Goal: Task Accomplishment & Management: Manage account settings

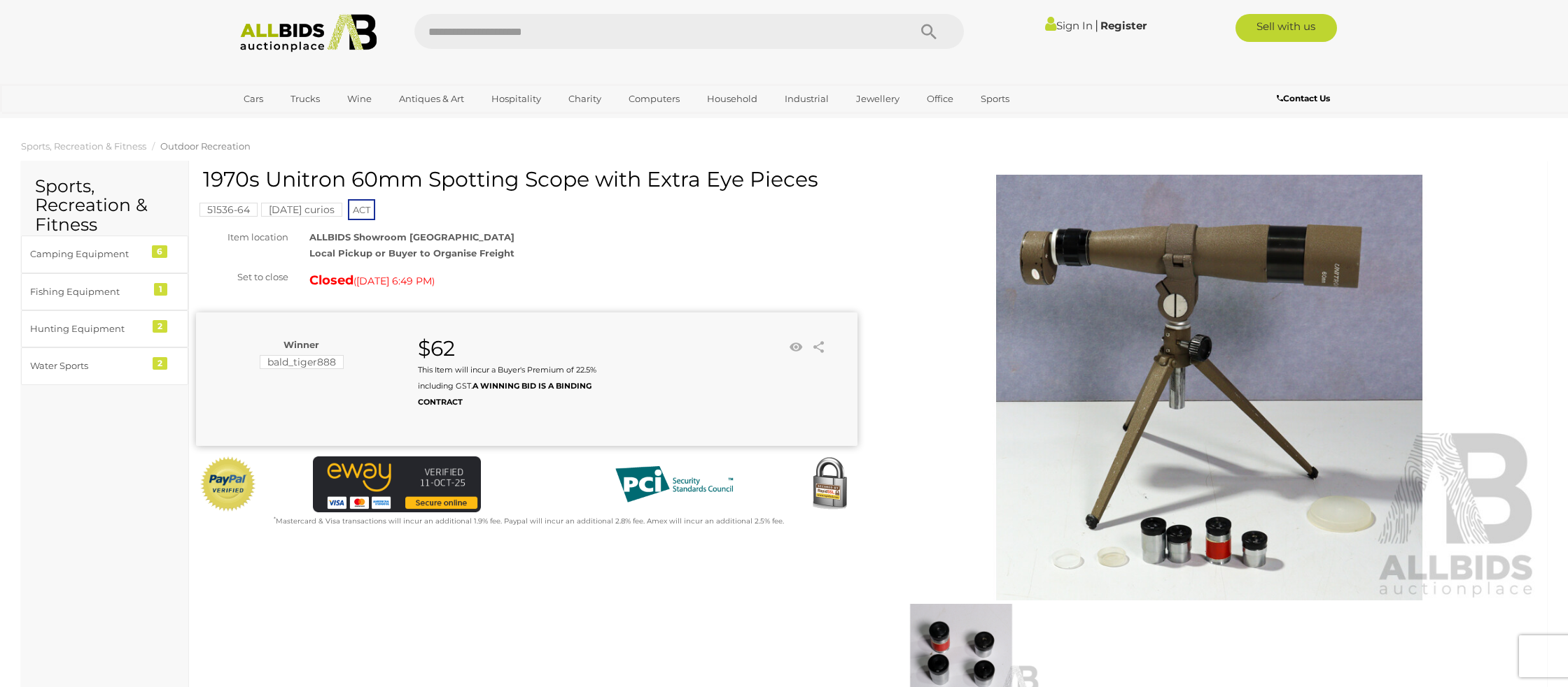
click at [1058, 25] on link "Sign In" at bounding box center [1068, 25] width 48 height 13
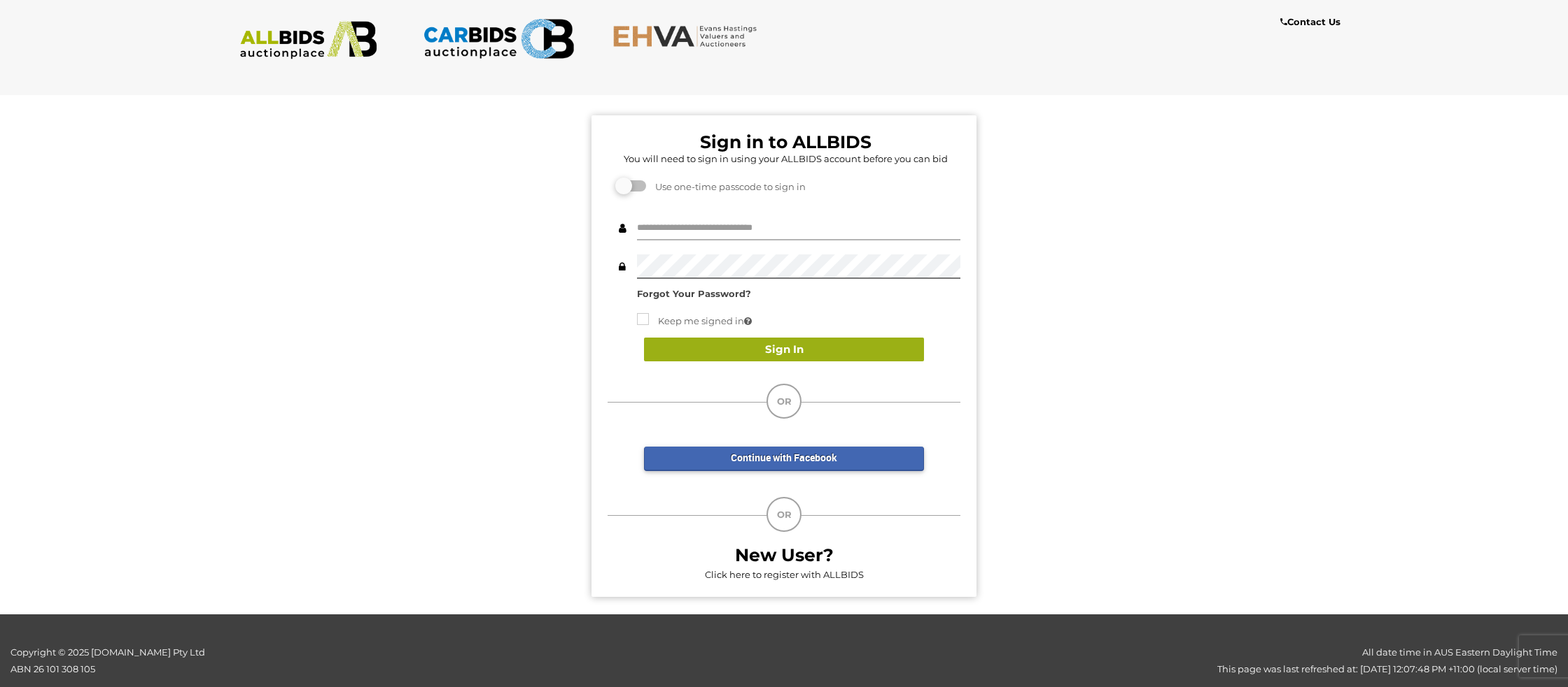
type input "**********"
click at [770, 347] on button "Sign In" at bounding box center [784, 350] width 280 height 24
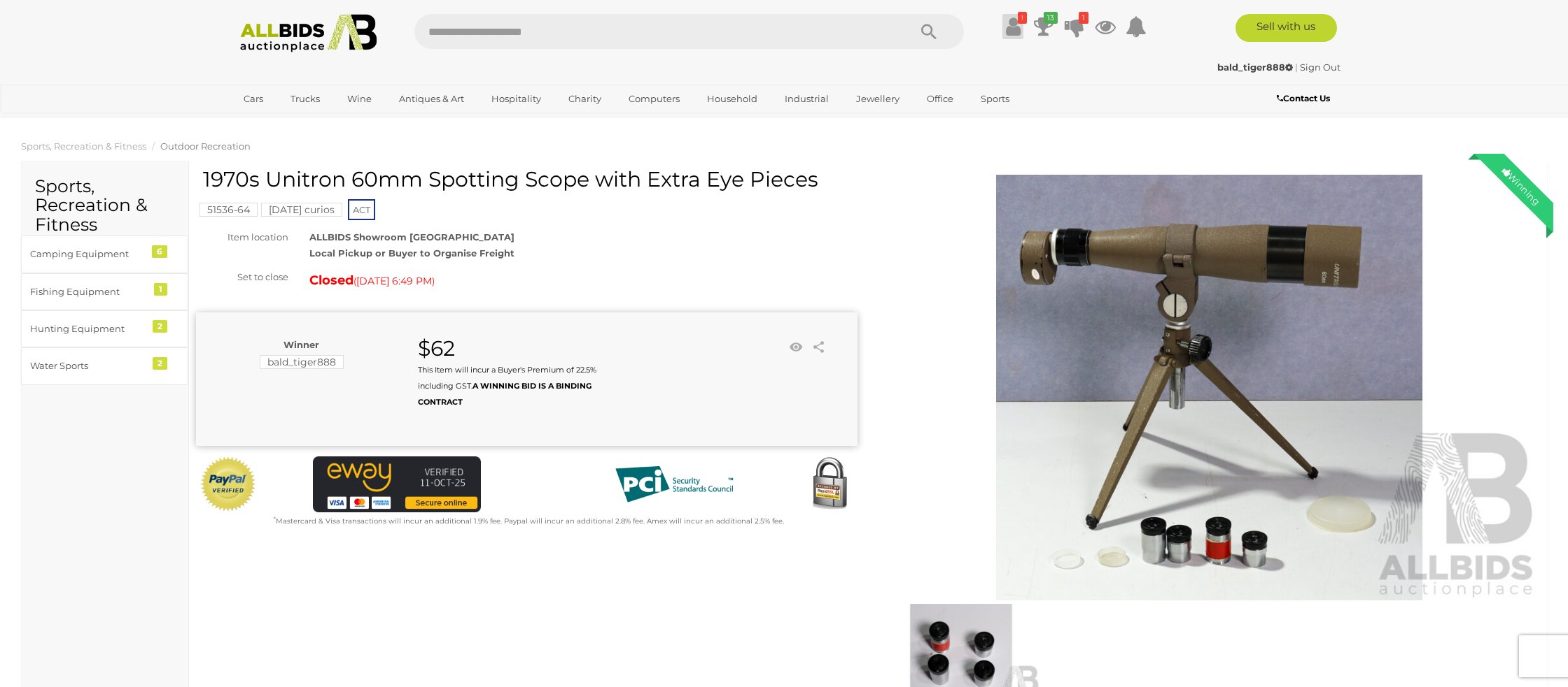
click at [1008, 25] on icon at bounding box center [1013, 26] width 15 height 25
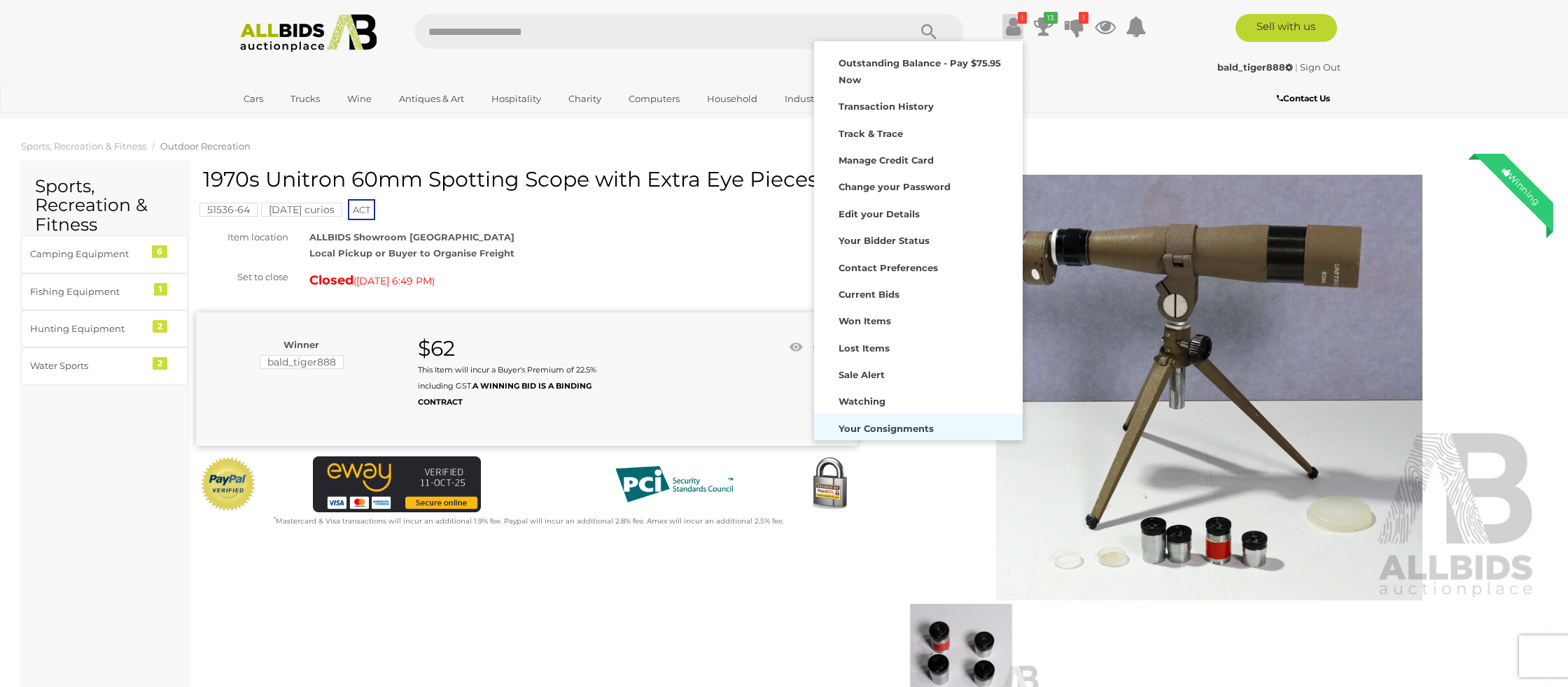
click at [881, 425] on strong "Your Consignments" at bounding box center [886, 429] width 95 height 11
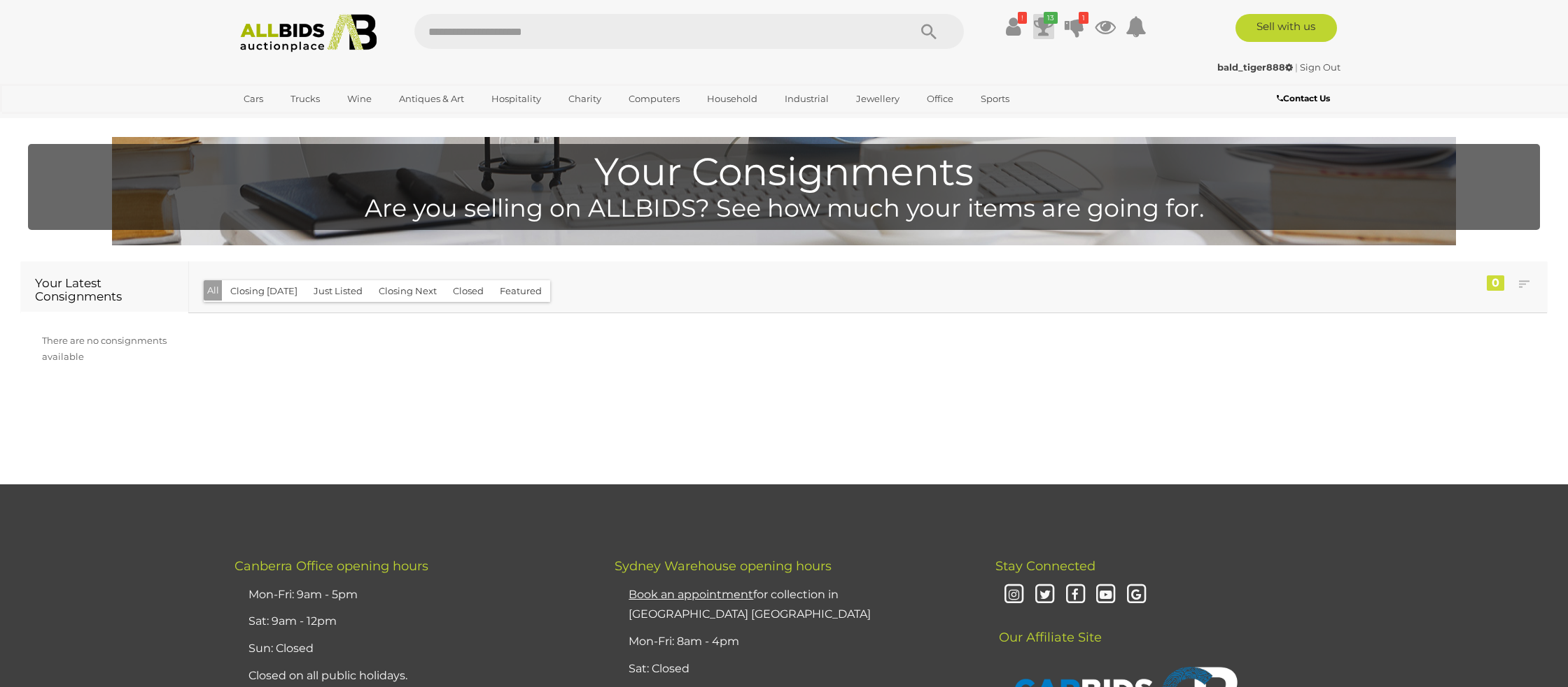
click at [1041, 26] on icon at bounding box center [1043, 26] width 20 height 25
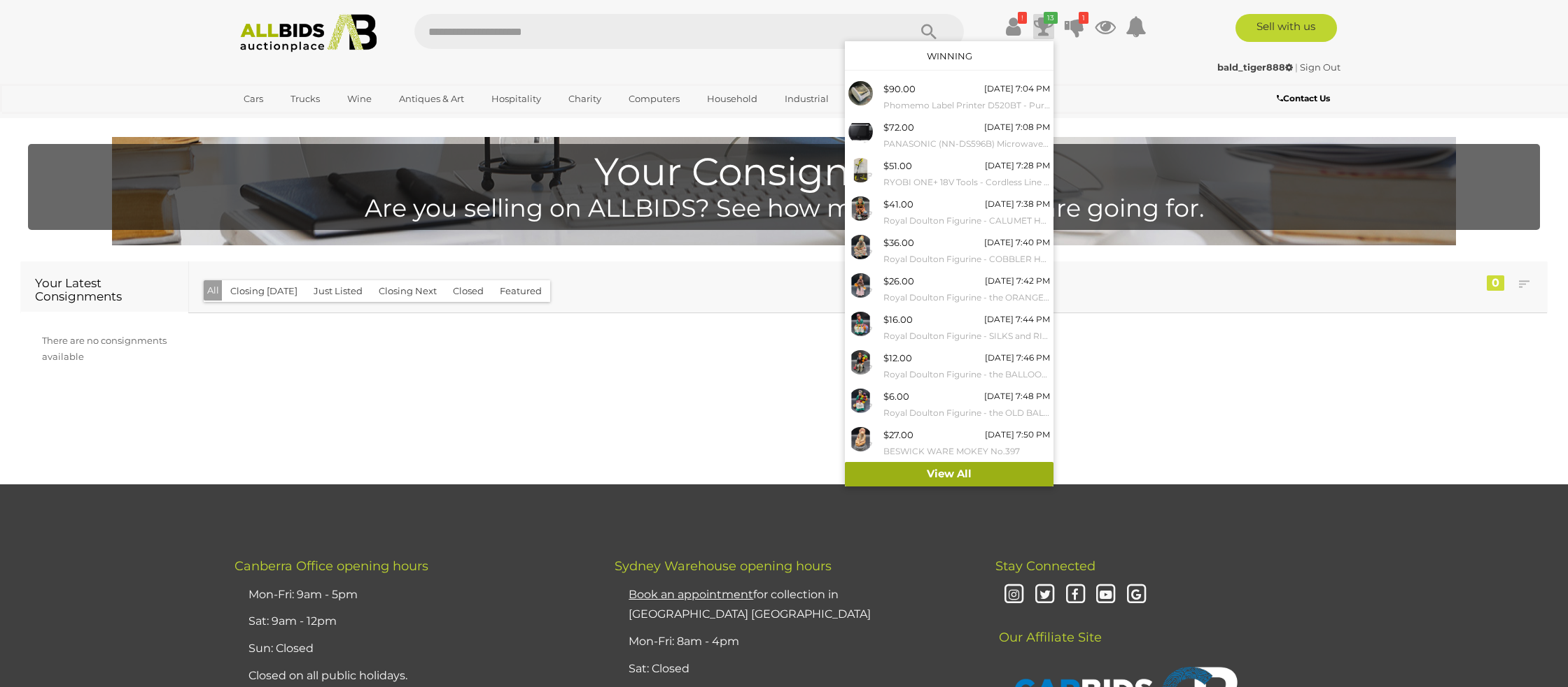
click at [915, 473] on link "View All" at bounding box center [950, 474] width 209 height 24
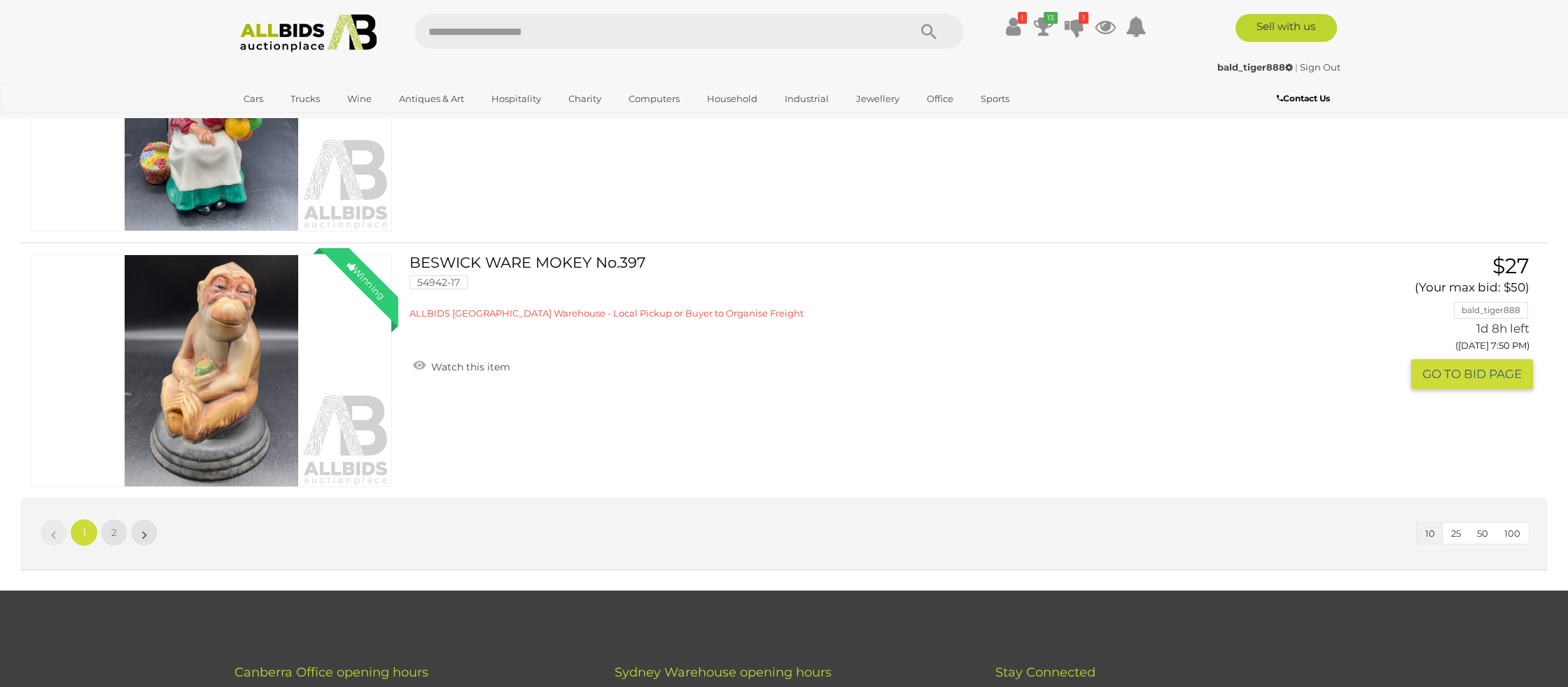
scroll to position [2361, 0]
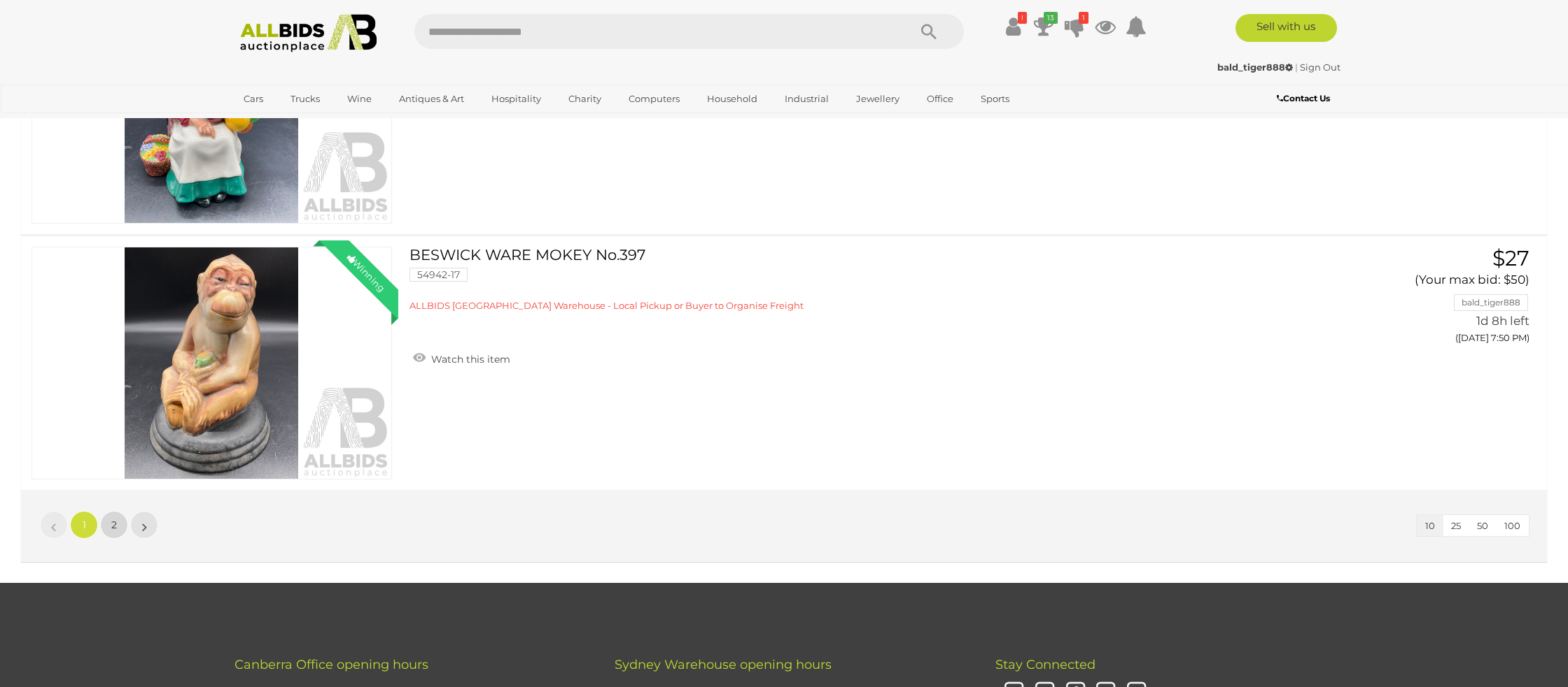
click at [111, 524] on link "2" at bounding box center [114, 525] width 28 height 28
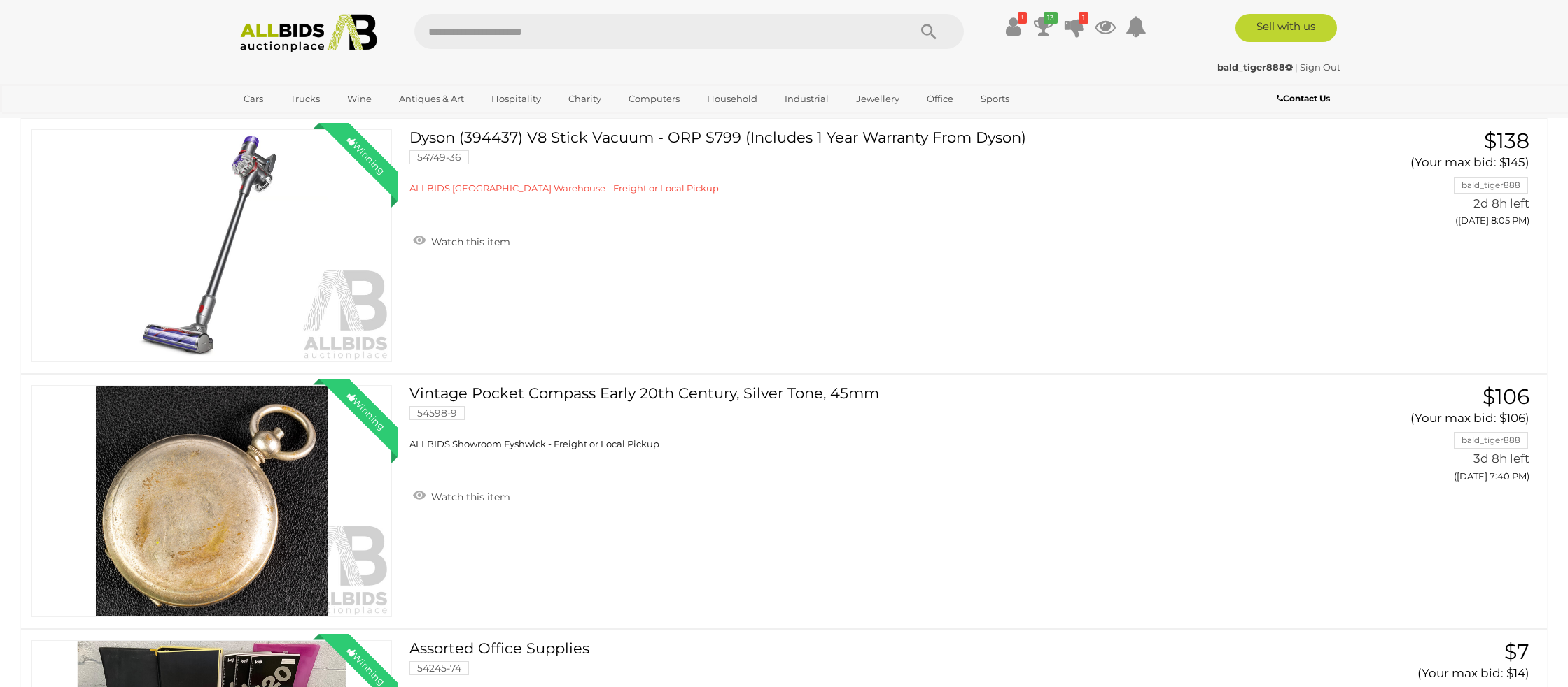
scroll to position [0, 0]
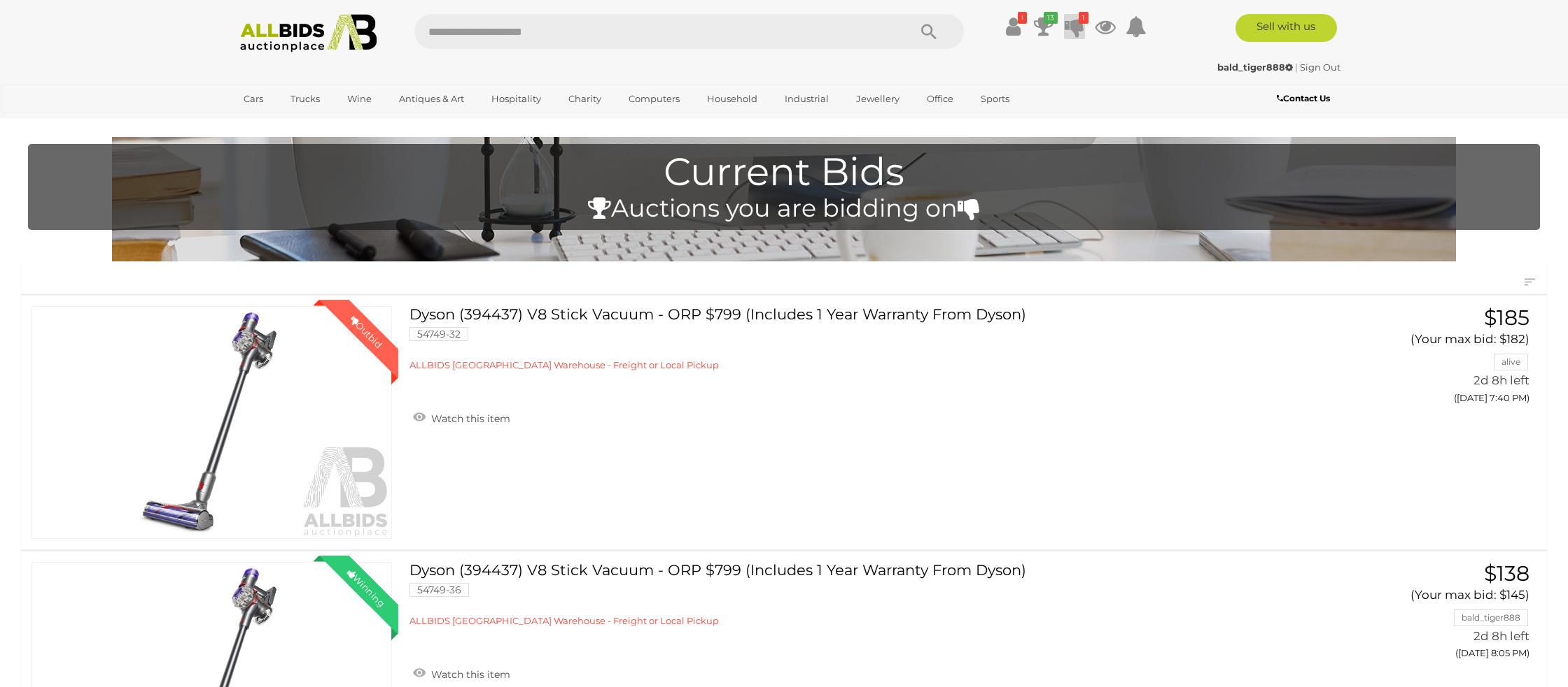
click at [1075, 30] on icon at bounding box center [1074, 26] width 20 height 25
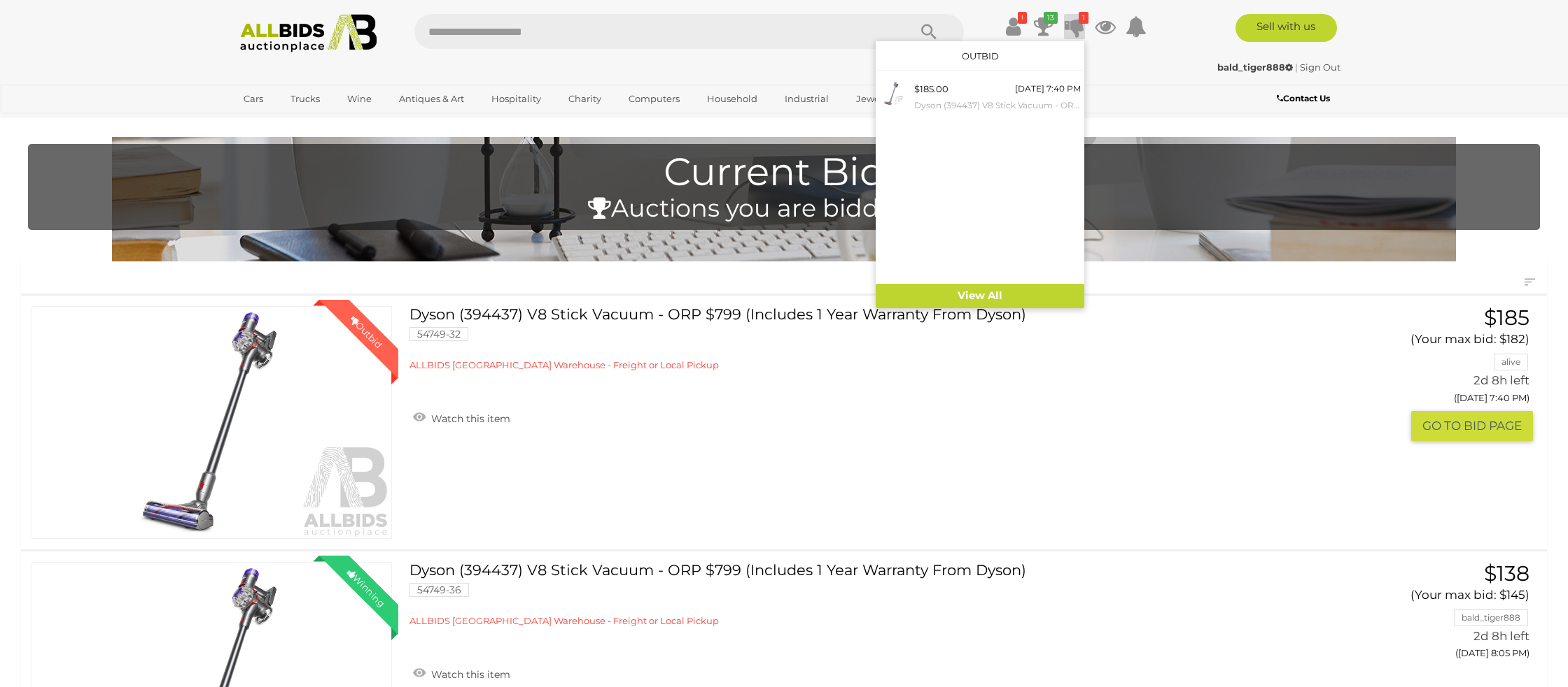
drag, startPoint x: 1193, startPoint y: 419, endPoint x: 1193, endPoint y: 412, distance: 7.0
click at [1311, 67] on link "Sign Out" at bounding box center [1320, 67] width 41 height 11
